Goal: Navigation & Orientation: Go to known website

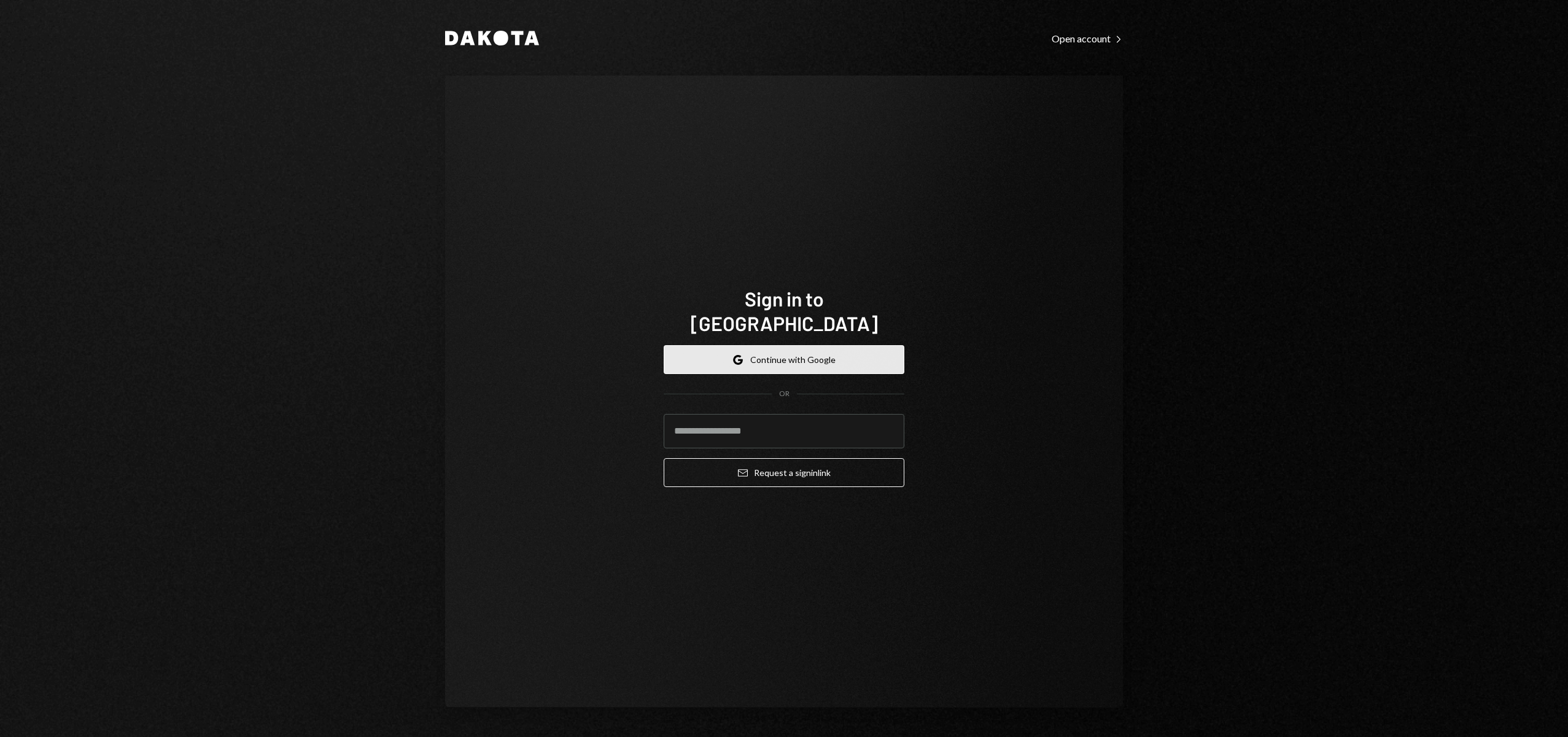
click at [779, 349] on button "Google Continue with Google" at bounding box center [784, 359] width 241 height 29
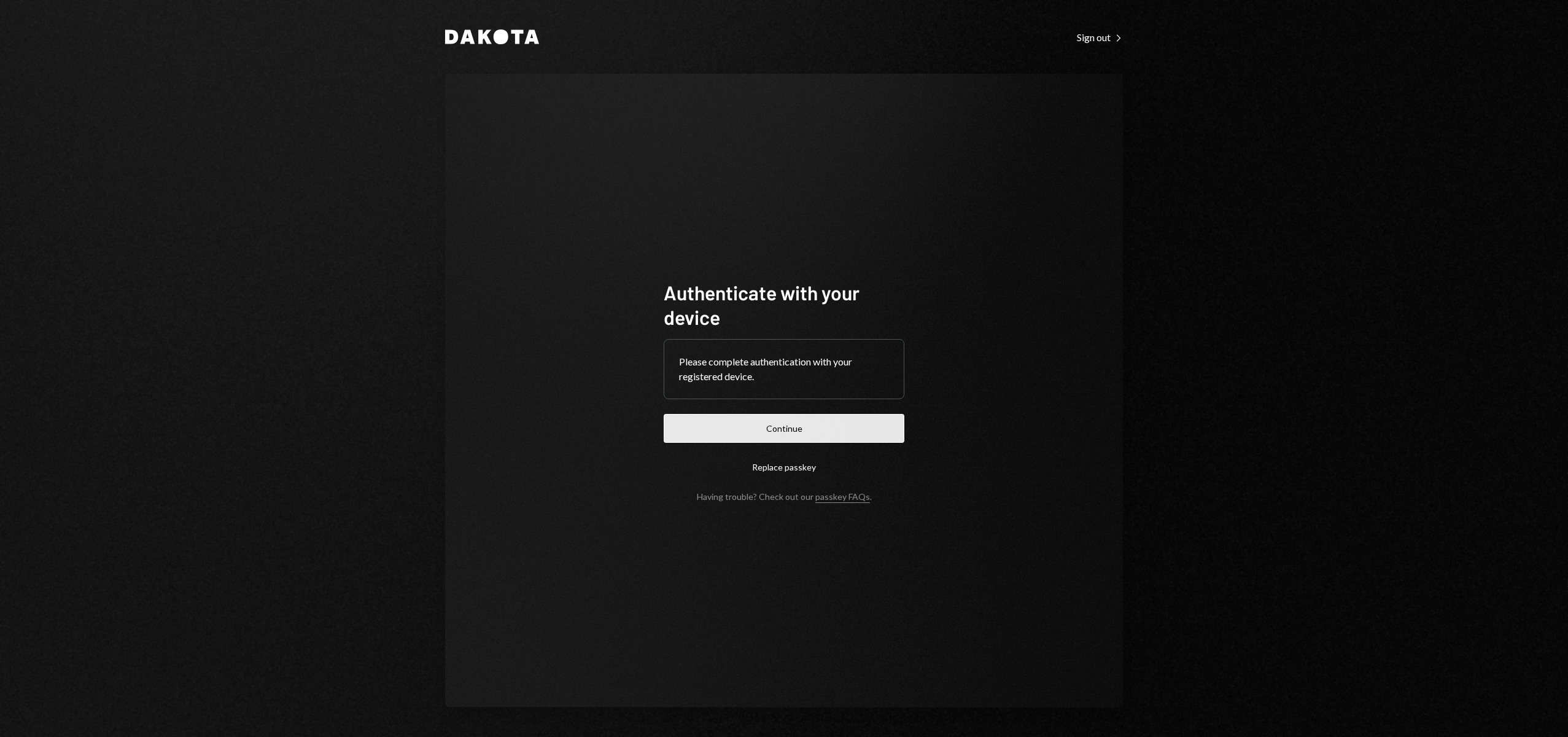
click at [831, 433] on button "Continue" at bounding box center [784, 428] width 241 height 29
